Goal: Task Accomplishment & Management: Use online tool/utility

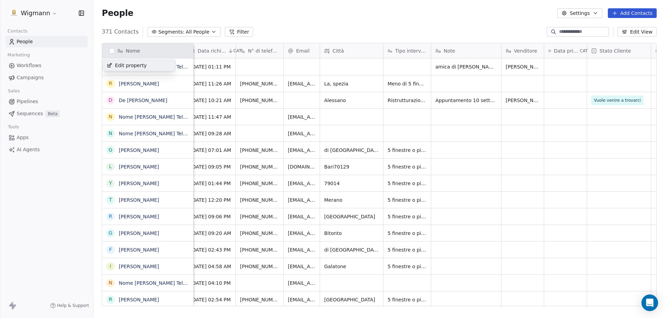
scroll to position [275, 566]
click at [237, 30] on html "Wigmann Contacts People Marketing Workflows Campaigns Sales Pipelines Sequences…" at bounding box center [332, 159] width 665 height 318
click at [233, 30] on button "Filter" at bounding box center [239, 32] width 29 height 10
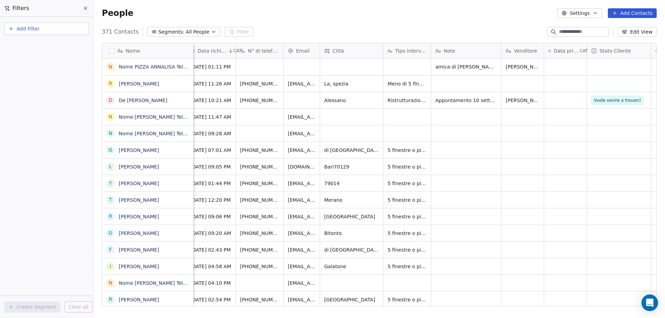
click at [48, 32] on button "Add Filter" at bounding box center [46, 29] width 85 height 12
click at [42, 45] on span "Contact properties" at bounding box center [33, 45] width 45 height 7
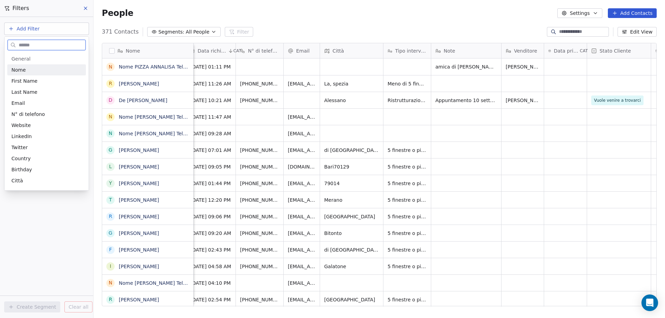
click at [33, 72] on div "Nome" at bounding box center [46, 69] width 70 height 7
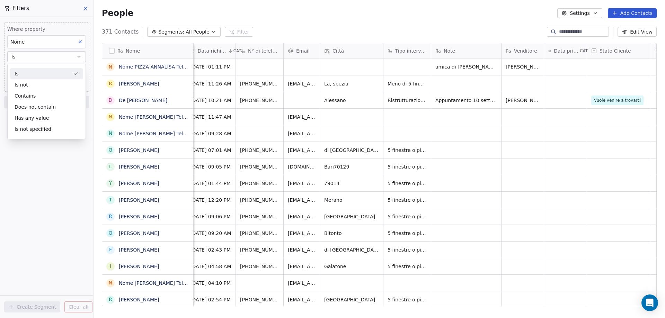
click at [36, 68] on div "Is Is not Contains Does not contain Has any value Is not specified" at bounding box center [46, 101] width 79 height 75
click at [42, 73] on div "Is" at bounding box center [46, 73] width 72 height 11
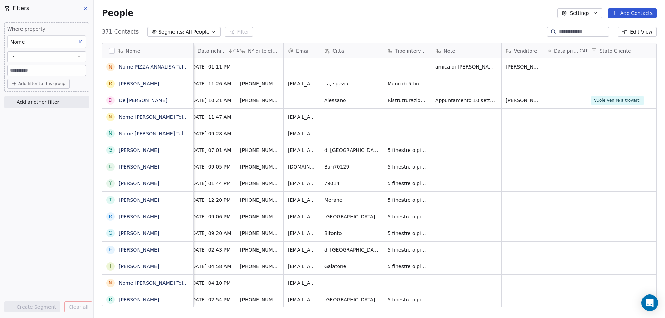
click at [36, 72] on input at bounding box center [47, 70] width 78 height 10
type input "*******"
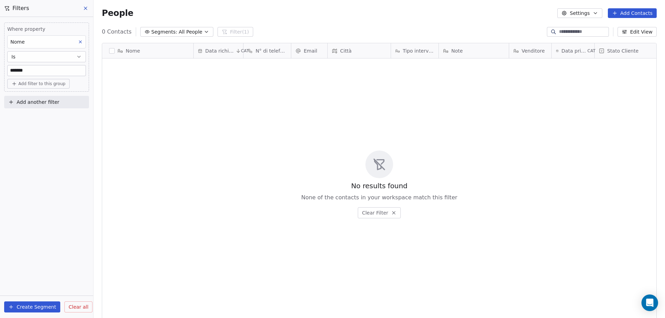
drag, startPoint x: 49, startPoint y: 72, endPoint x: 1, endPoint y: 64, distance: 48.1
click at [1, 64] on div "Where property Nome Is ******* Add filter to this group Add another filter" at bounding box center [46, 64] width 93 height 94
drag, startPoint x: 45, startPoint y: 71, endPoint x: 12, endPoint y: 62, distance: 34.4
click at [12, 62] on div "Where property Nome Is *********" at bounding box center [46, 51] width 79 height 51
type input "*"
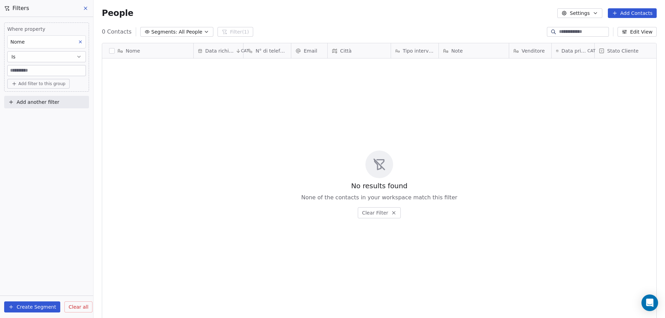
drag, startPoint x: 308, startPoint y: 28, endPoint x: 222, endPoint y: 36, distance: 86.2
click at [308, 29] on div "0 Contacts Segments: All People Filter (1) Edit View" at bounding box center [378, 31] width 571 height 11
click at [83, 8] on icon at bounding box center [86, 9] width 6 height 6
type input "*********"
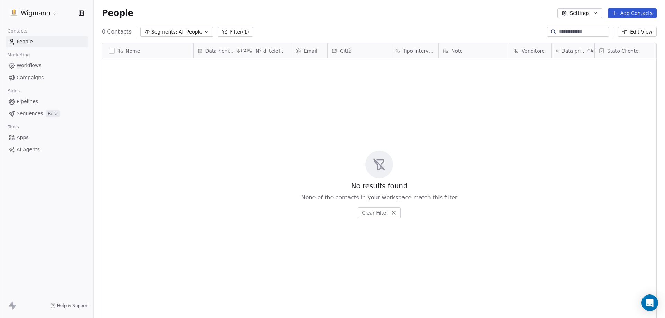
drag, startPoint x: 33, startPoint y: 299, endPoint x: 76, endPoint y: 261, distance: 57.9
click at [33, 299] on div "Help & Support" at bounding box center [46, 305] width 93 height 25
click at [234, 29] on button "Filter (1)" at bounding box center [235, 32] width 36 height 10
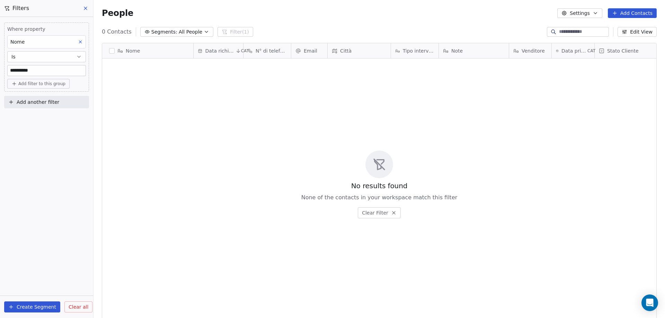
click at [77, 305] on span "Clear all" at bounding box center [79, 307] width 20 height 7
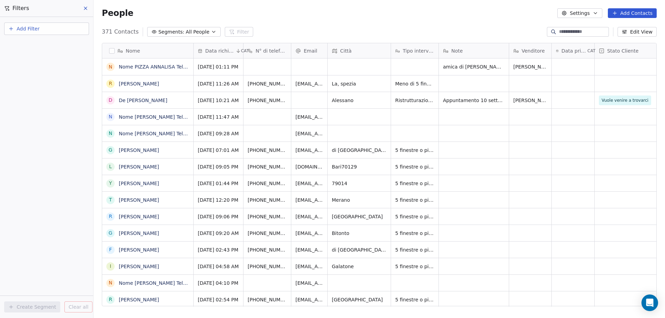
click at [594, 31] on input at bounding box center [583, 31] width 48 height 7
type input "*******"
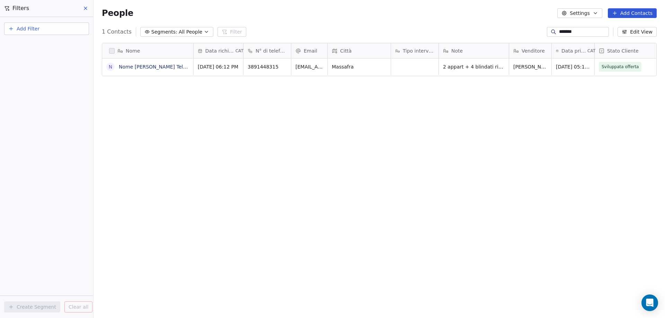
click at [172, 106] on div "Nome N Nome [PERSON_NAME] Telefono [PHONE_NUMBER] Città Massafra Email [EMAIL_A…" at bounding box center [378, 177] width 571 height 280
